Goal: Task Accomplishment & Management: Use online tool/utility

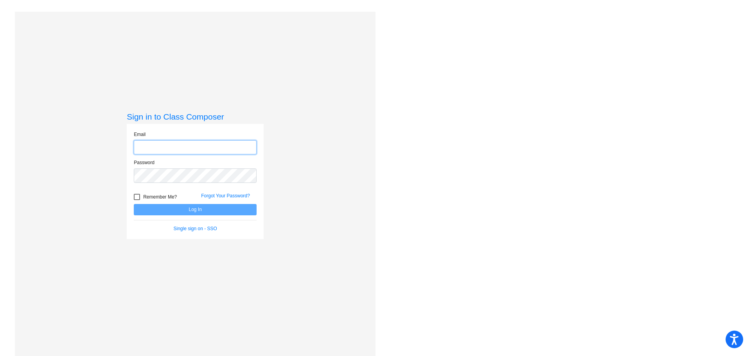
type input "stephaniematarese@ccs.k12.nc.us"
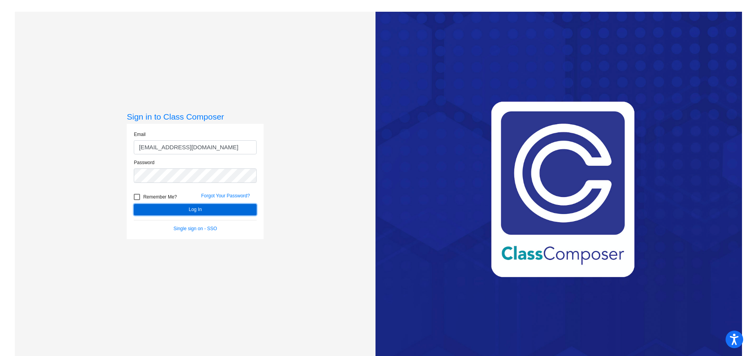
click at [197, 211] on button "Log In" at bounding box center [195, 209] width 123 height 11
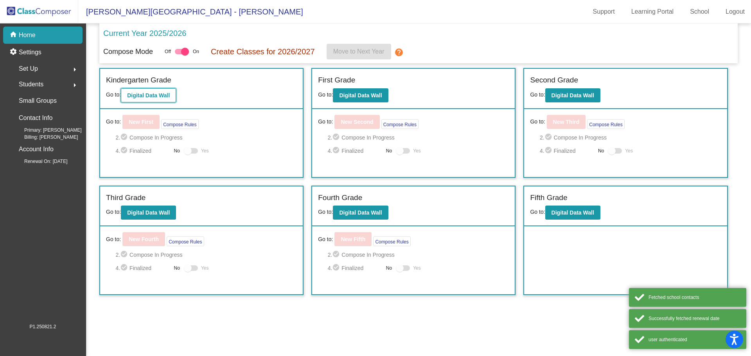
click at [157, 97] on b "Digital Data Wall" at bounding box center [148, 95] width 43 height 6
